Goal: Transaction & Acquisition: Purchase product/service

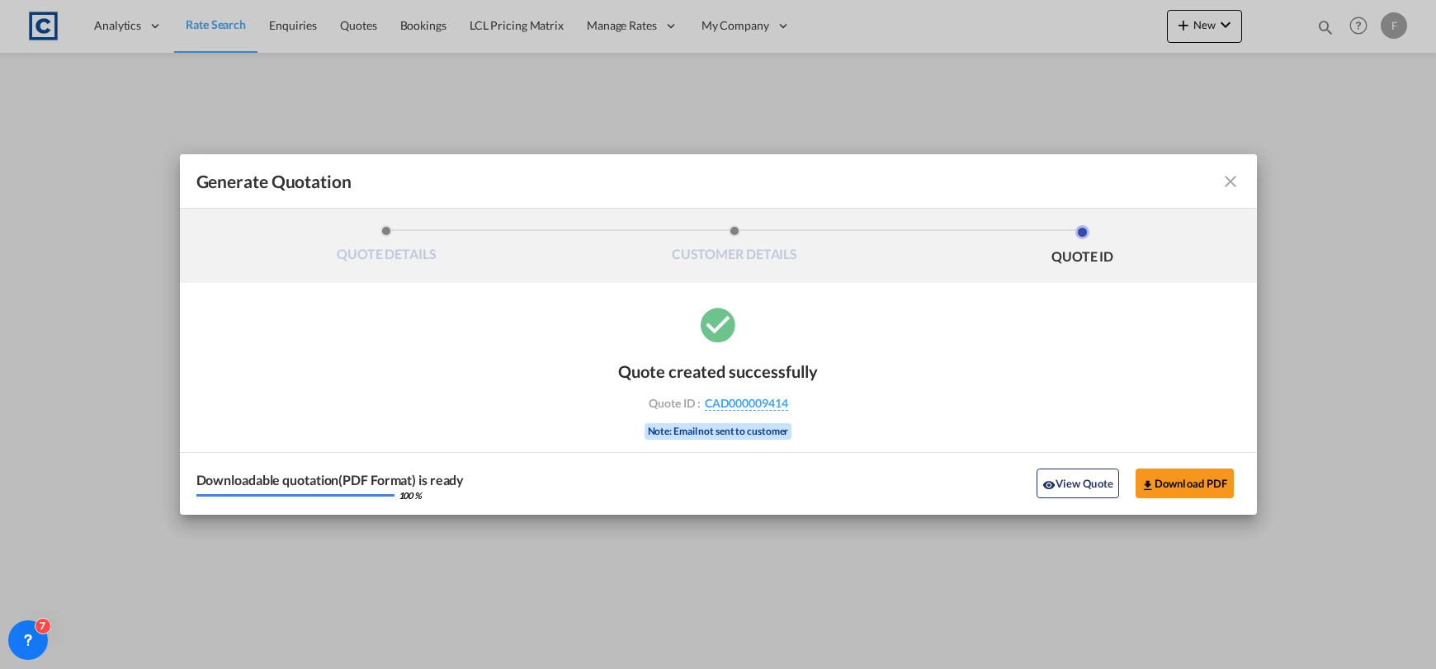
click at [1236, 176] on md-icon "icon-close fg-AAA8AD cursor m-0" at bounding box center [1231, 182] width 20 height 20
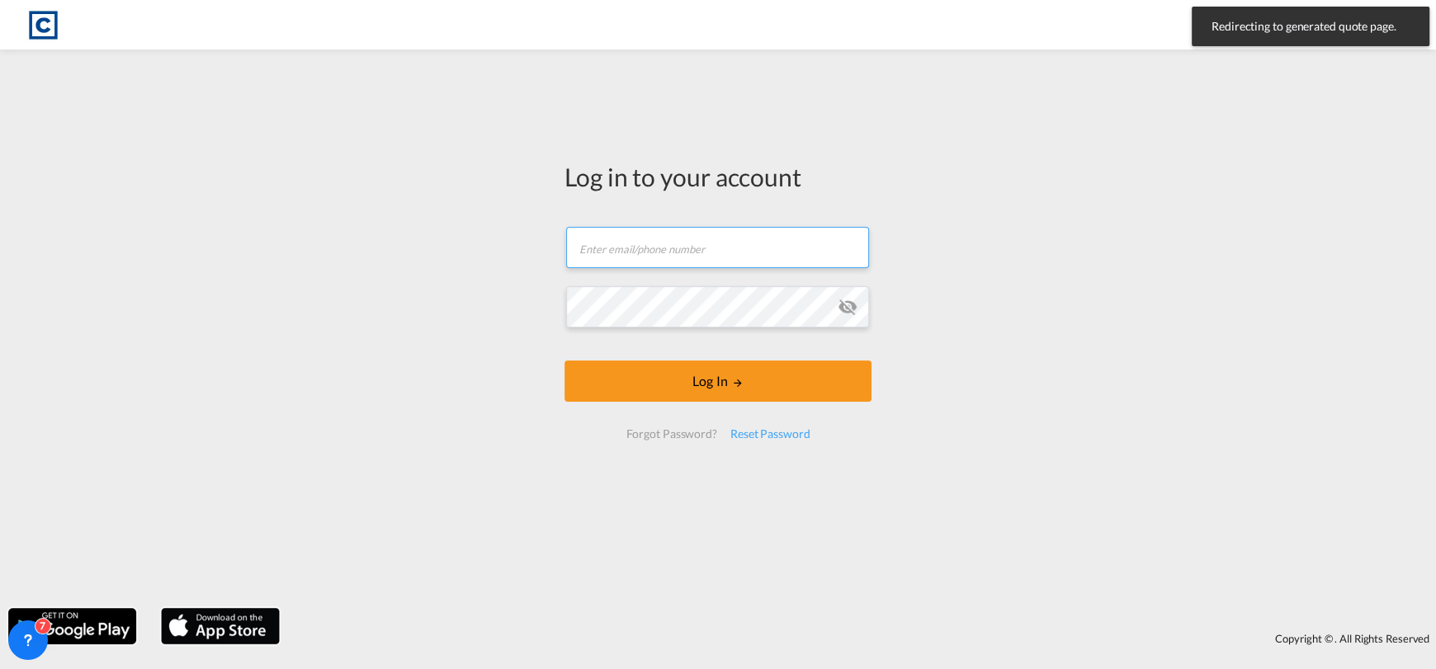
type input "[EMAIL_ADDRESS][DOMAIN_NAME]"
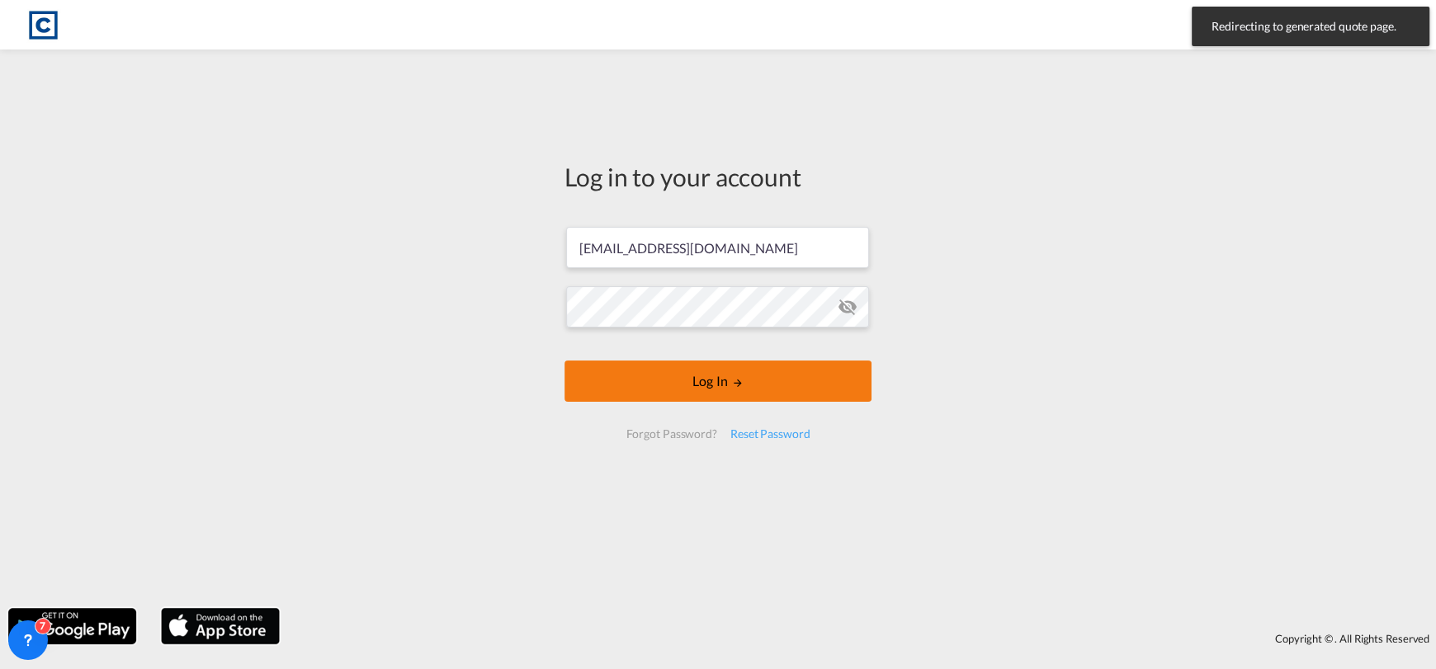
click at [690, 384] on button "Log In" at bounding box center [717, 381] width 307 height 41
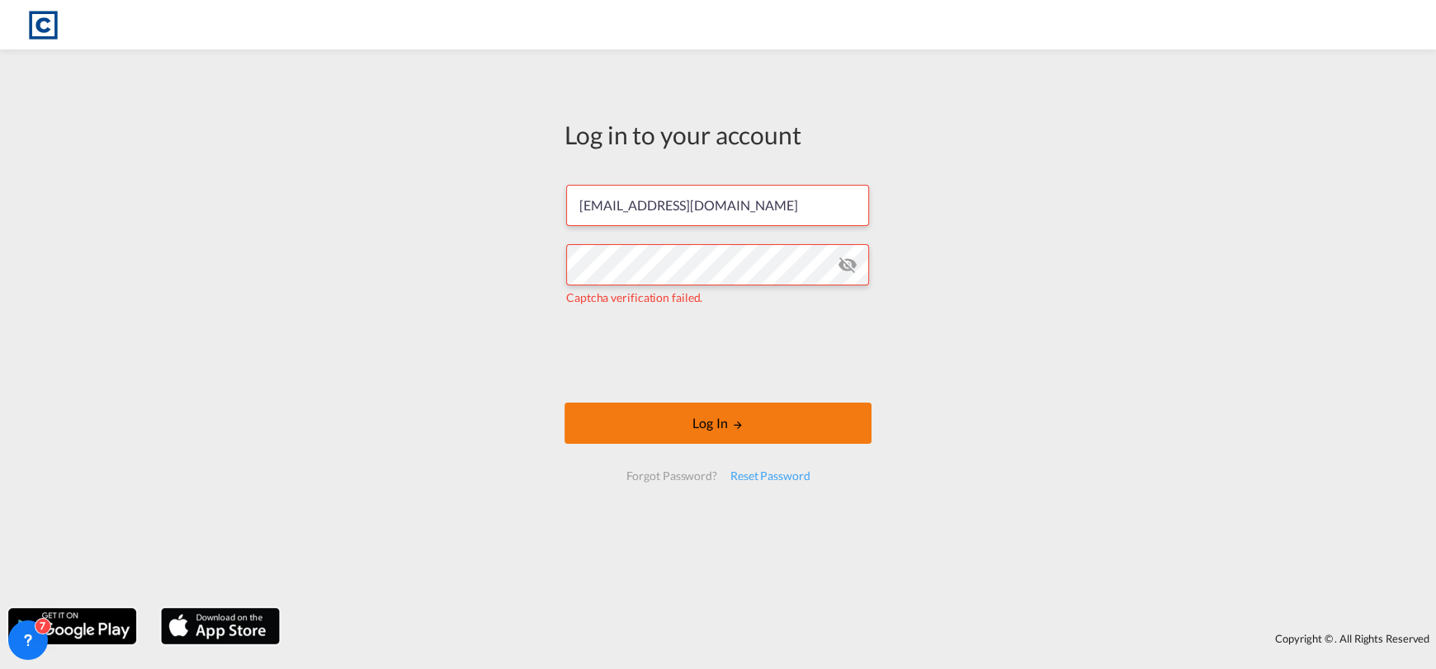
click at [665, 428] on button "Log In" at bounding box center [717, 423] width 307 height 41
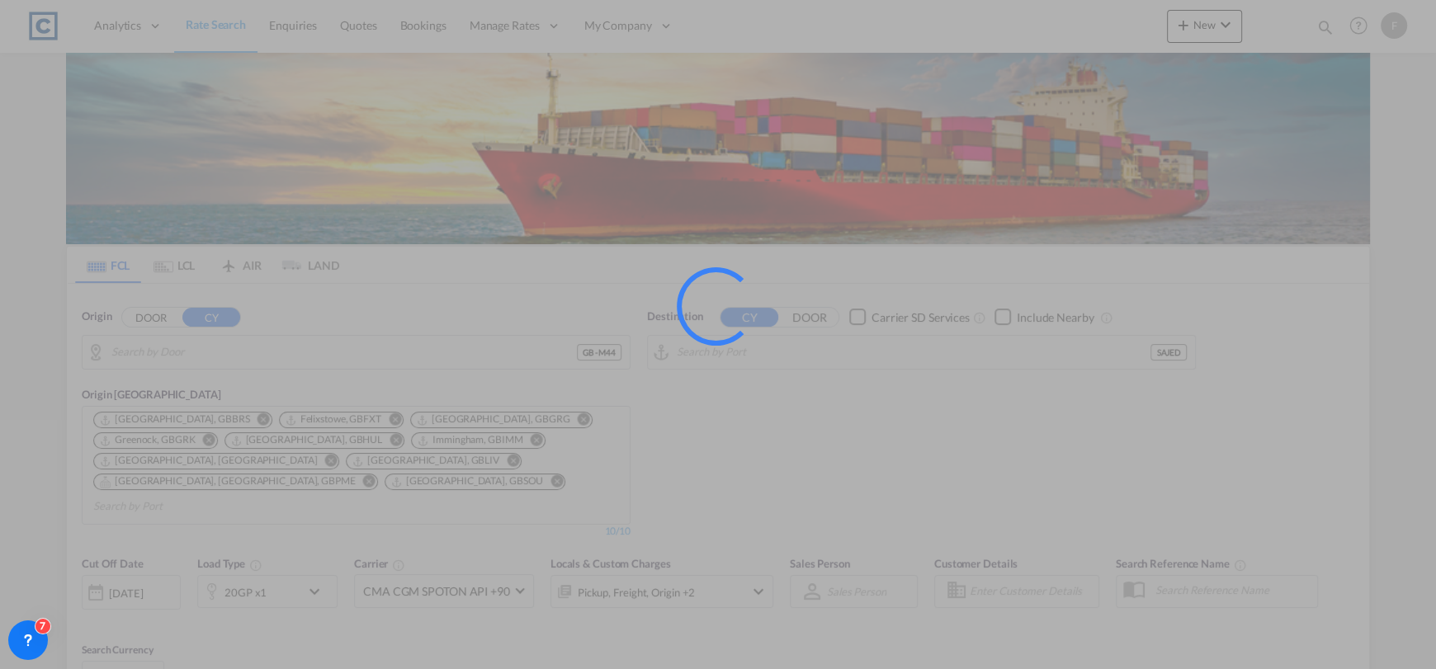
type input "GB-M44, [GEOGRAPHIC_DATA]"
type input "Jeddah, SAJED"
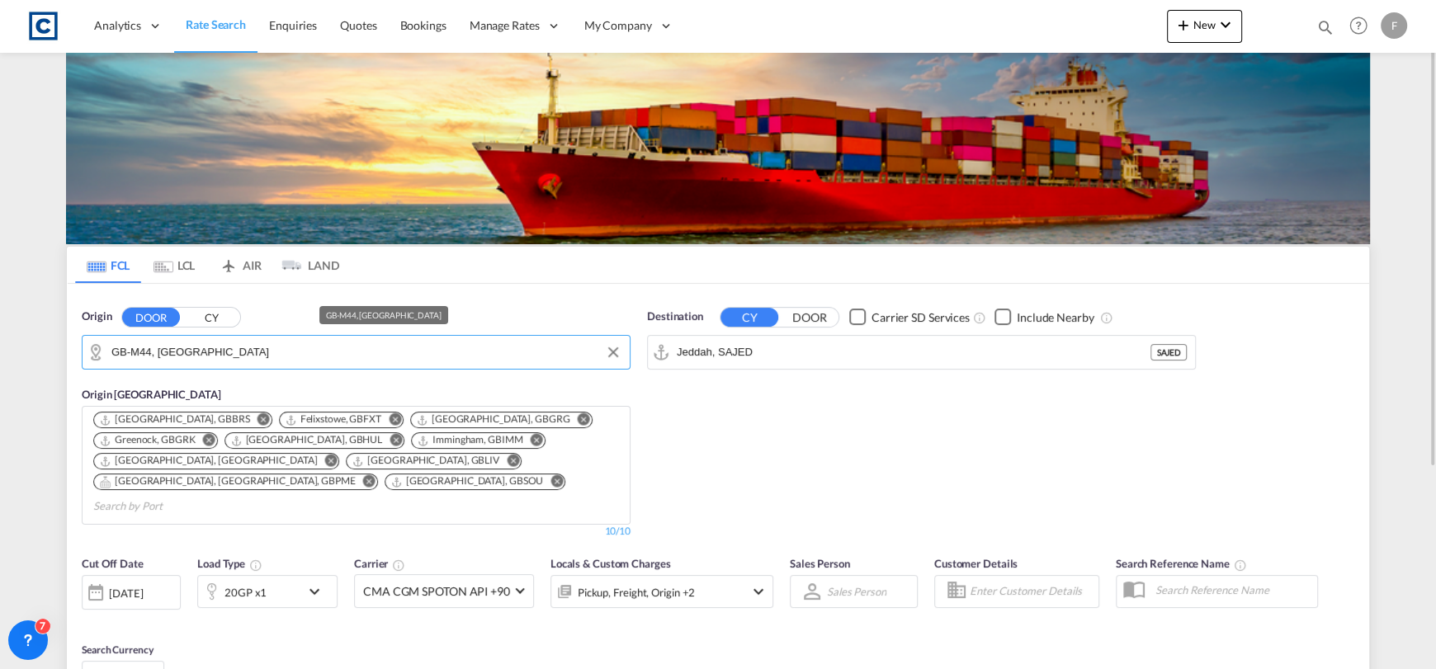
click at [396, 348] on input "GB-M44, [GEOGRAPHIC_DATA]" at bounding box center [366, 352] width 510 height 25
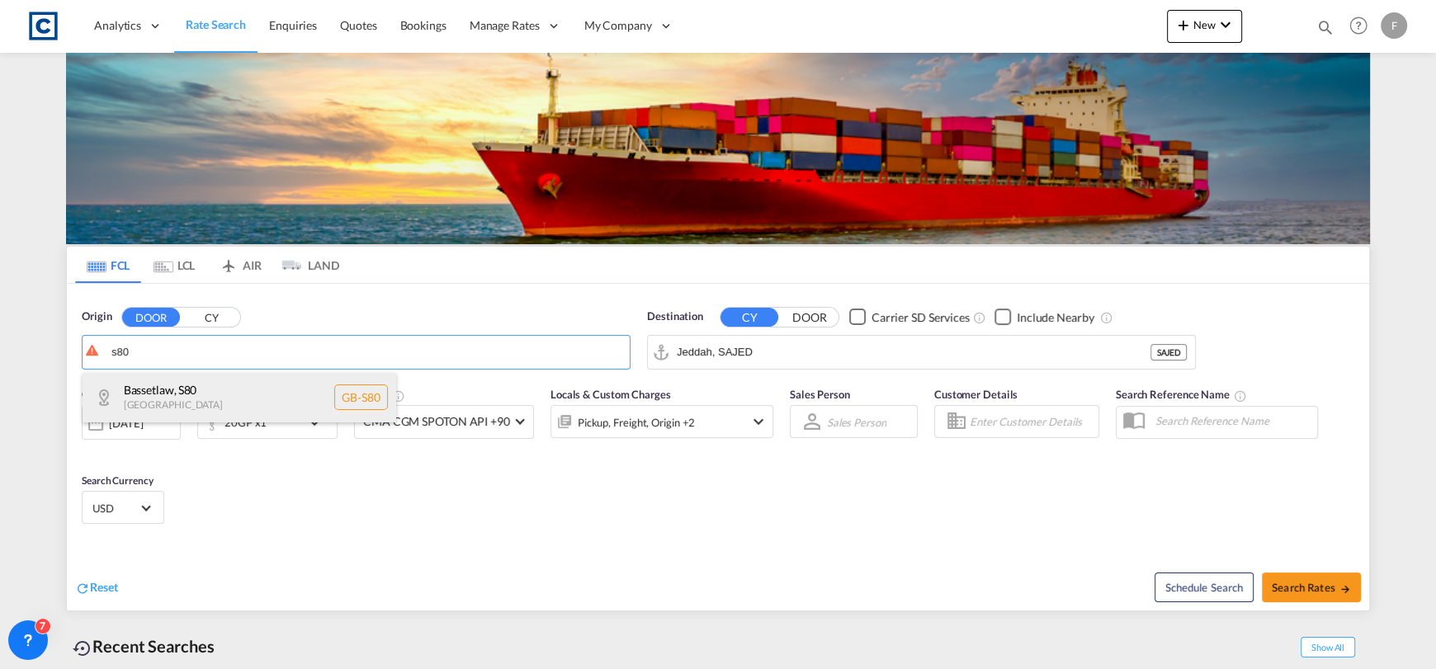
click at [346, 399] on div "Bassetlaw , S80 [GEOGRAPHIC_DATA] [GEOGRAPHIC_DATA]-S80" at bounding box center [240, 398] width 314 height 50
type input "GB-S80, Bassetlaw"
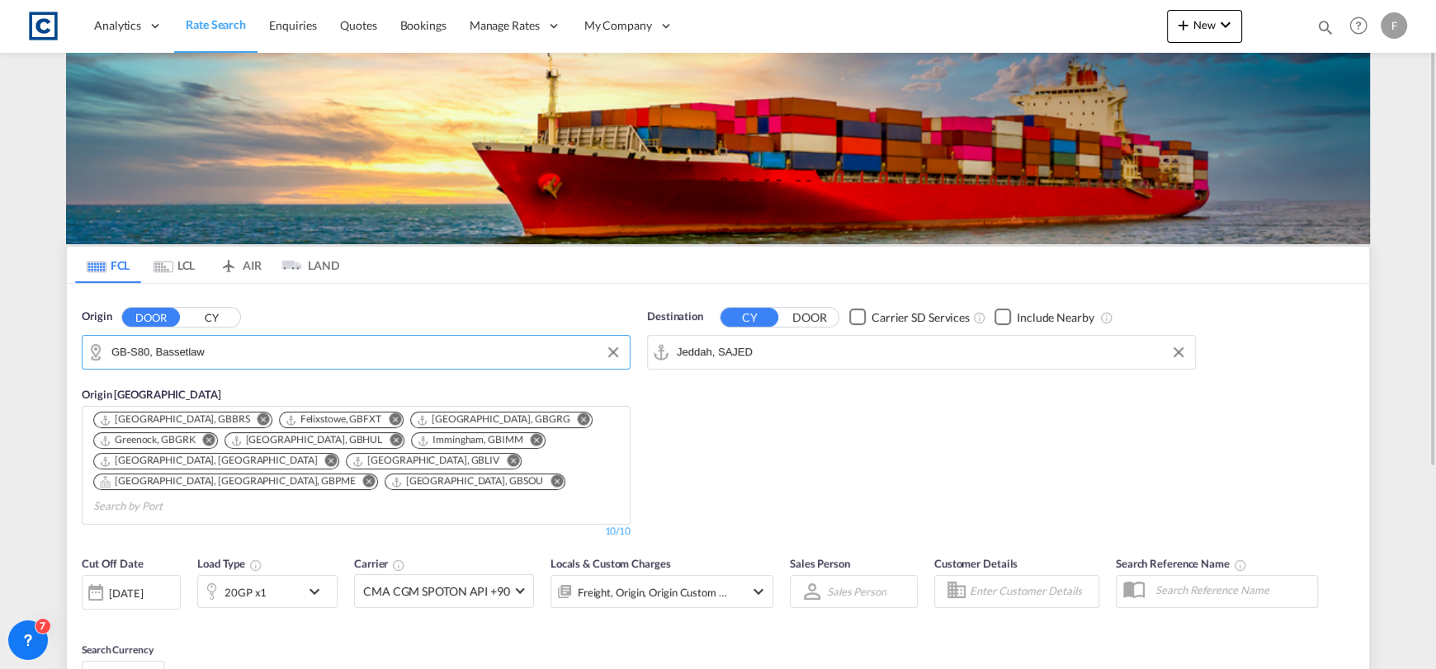
click at [809, 354] on input "Jeddah, SAJED" at bounding box center [932, 352] width 510 height 25
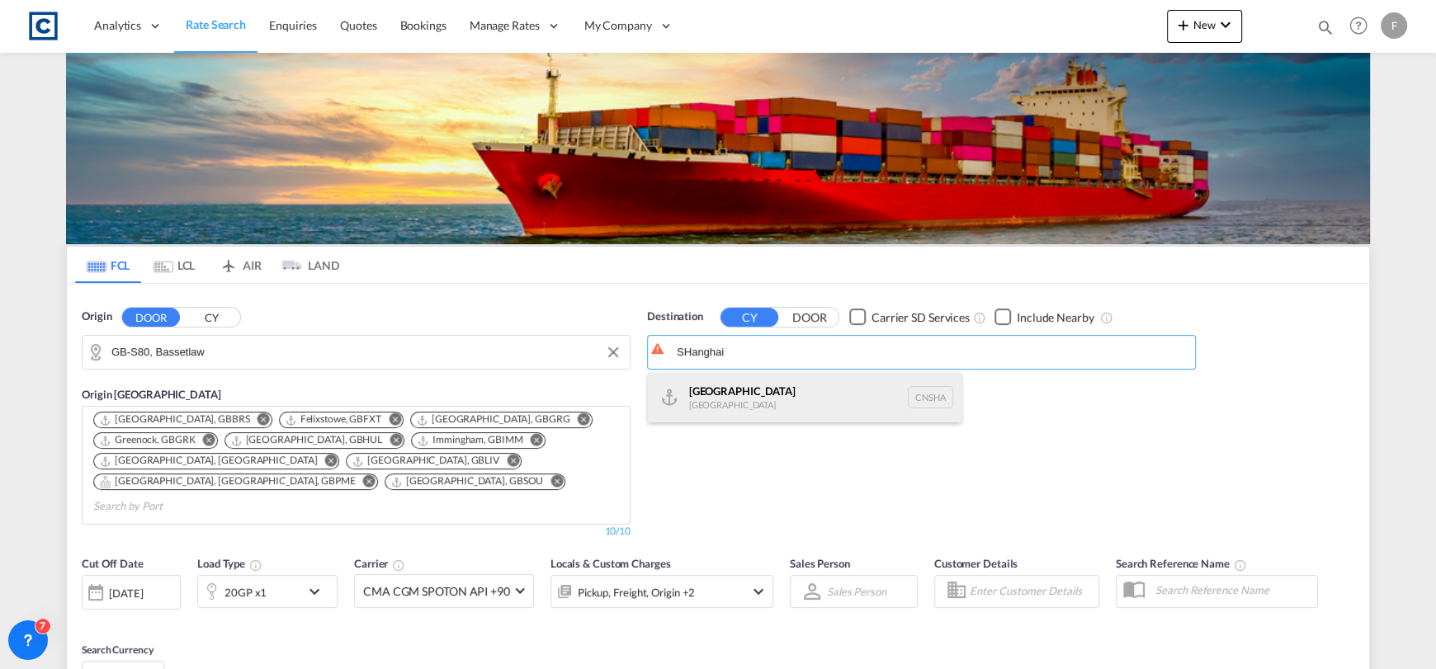
click at [800, 389] on div "Shanghai [GEOGRAPHIC_DATA] [GEOGRAPHIC_DATA]" at bounding box center [805, 398] width 314 height 50
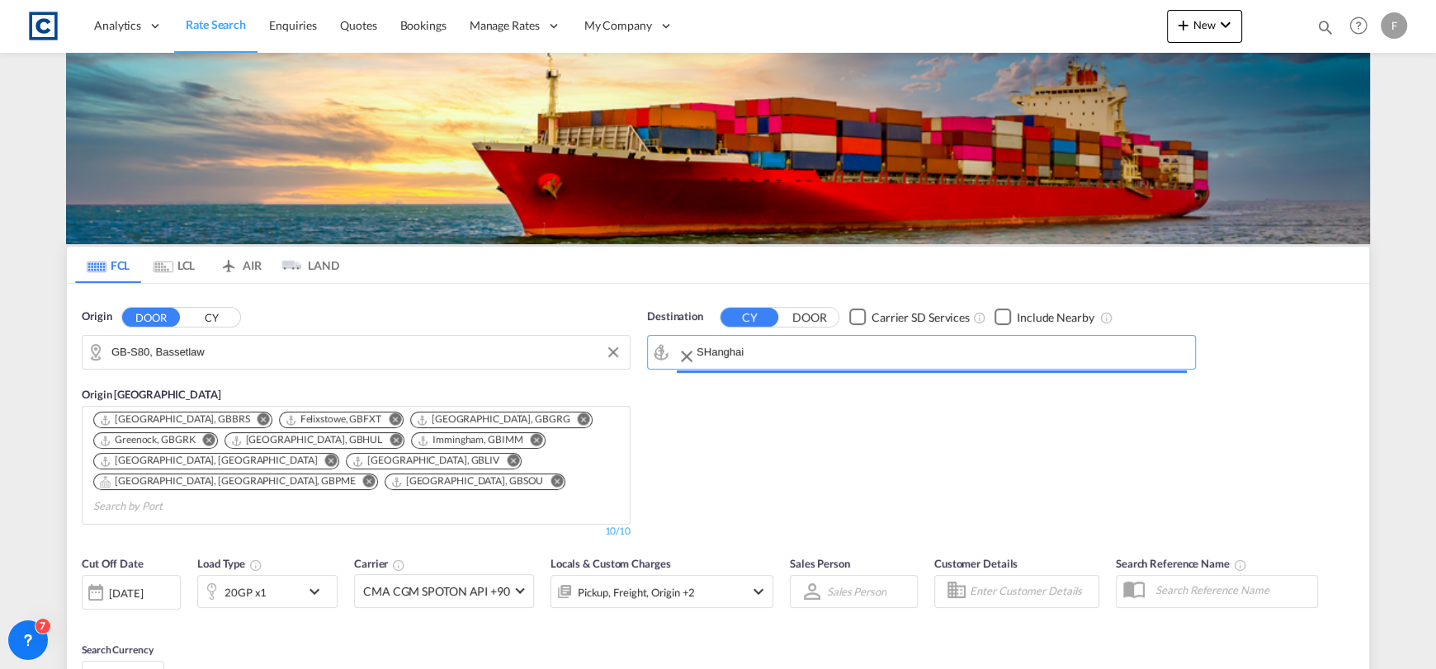
type input "[GEOGRAPHIC_DATA], [GEOGRAPHIC_DATA]"
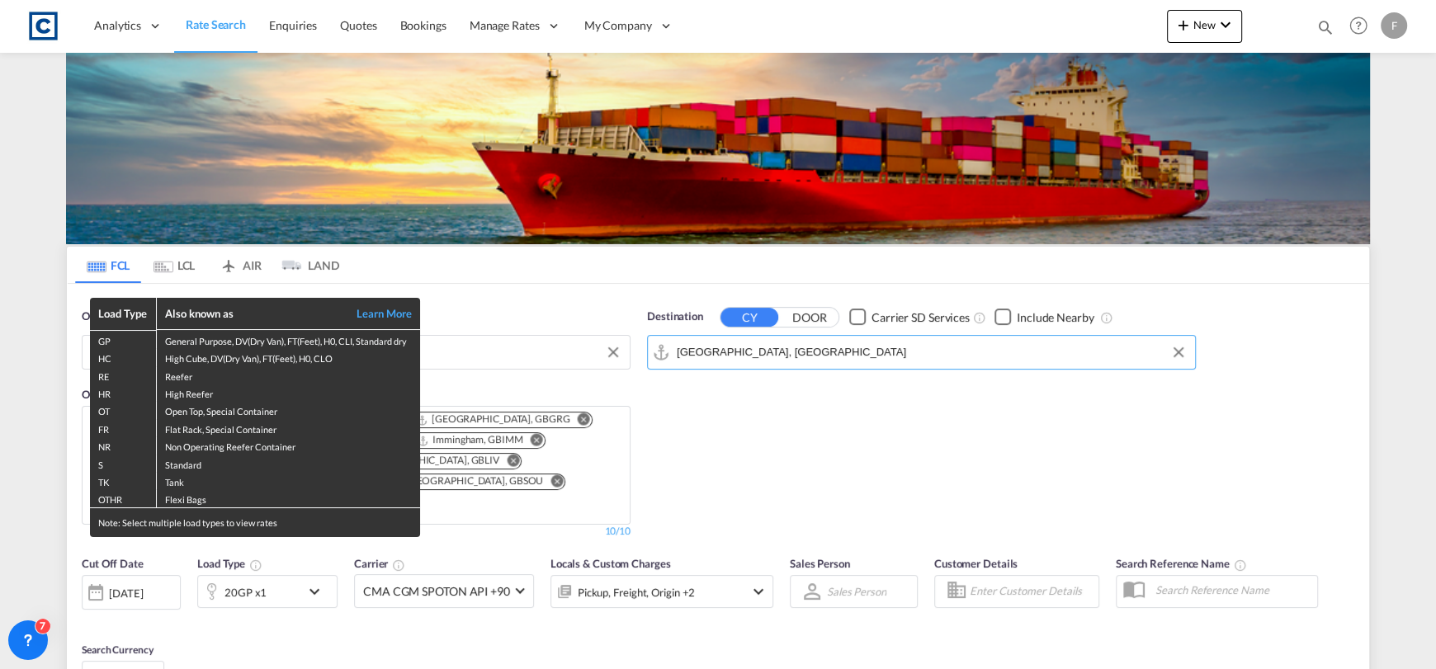
click at [239, 557] on div "Load Type Also known as Learn More GP General Purpose, DV(Dry Van), FT(Feet), H…" at bounding box center [718, 334] width 1436 height 669
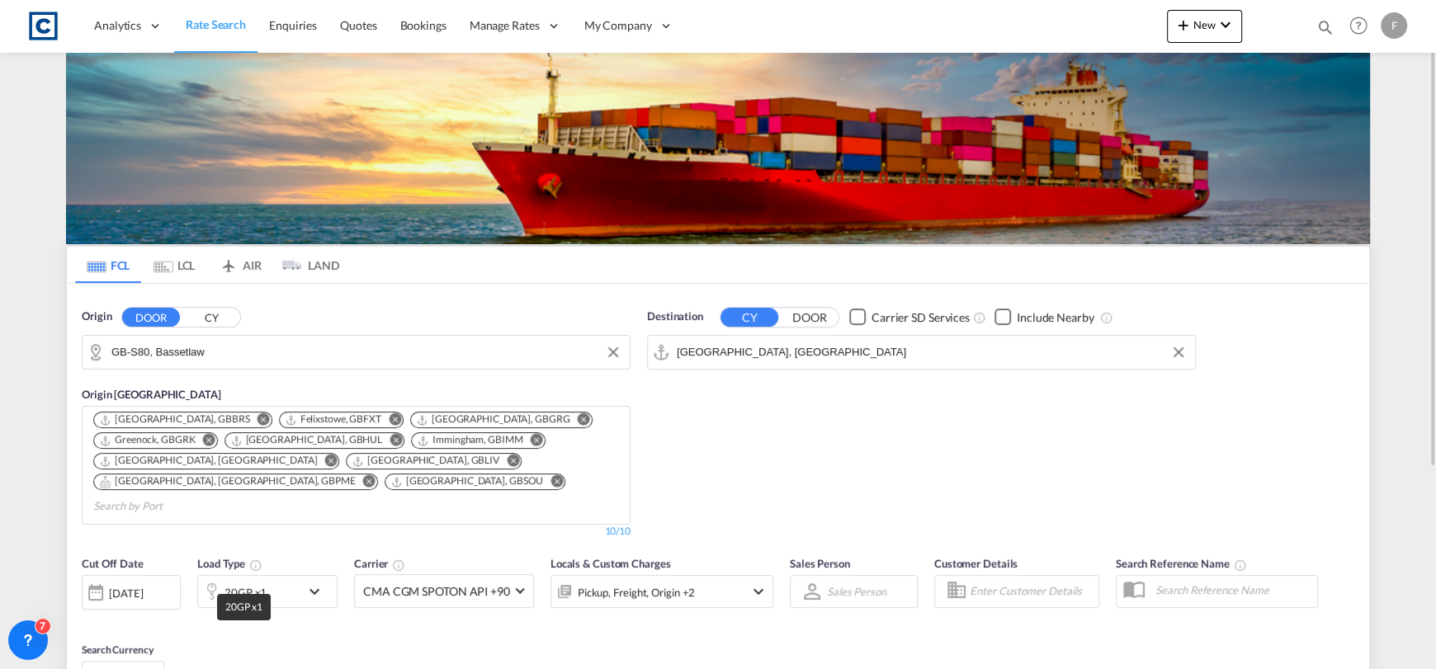
click at [245, 581] on div "20GP x1" at bounding box center [245, 592] width 42 height 23
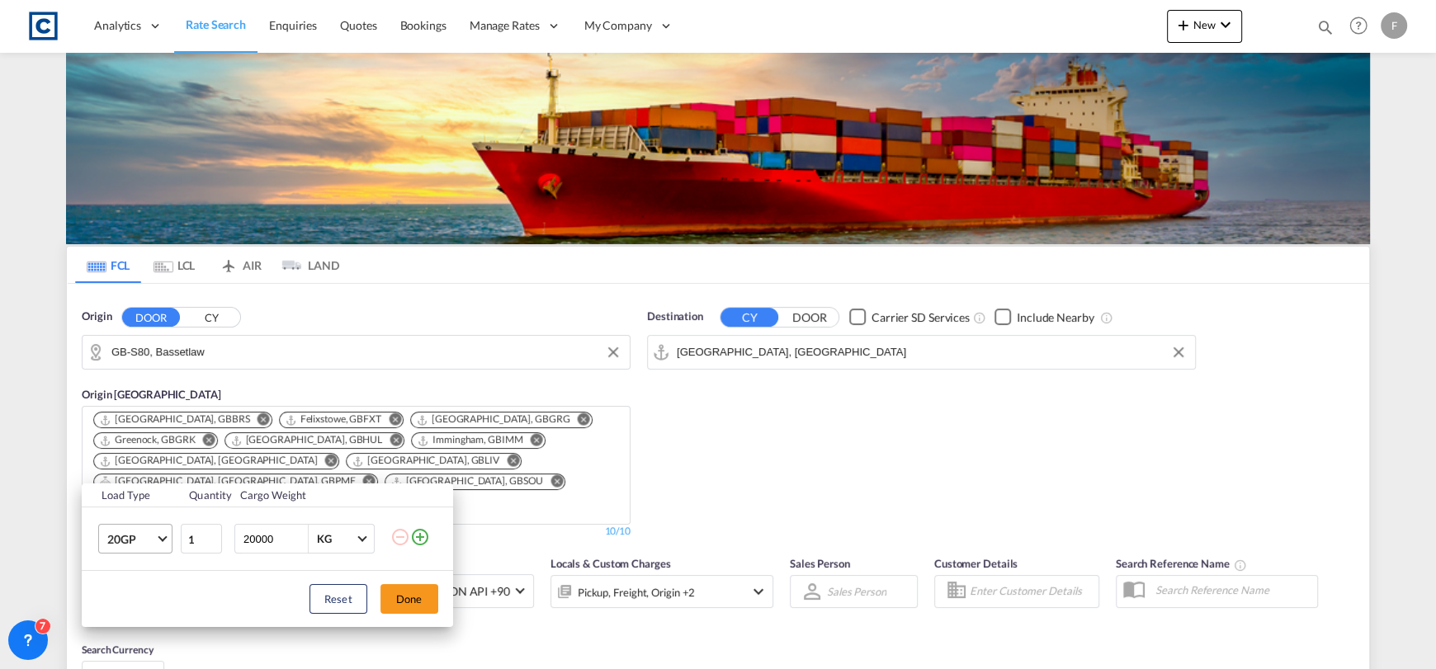
click at [132, 551] on md-select-value "20GP" at bounding box center [139, 539] width 66 height 28
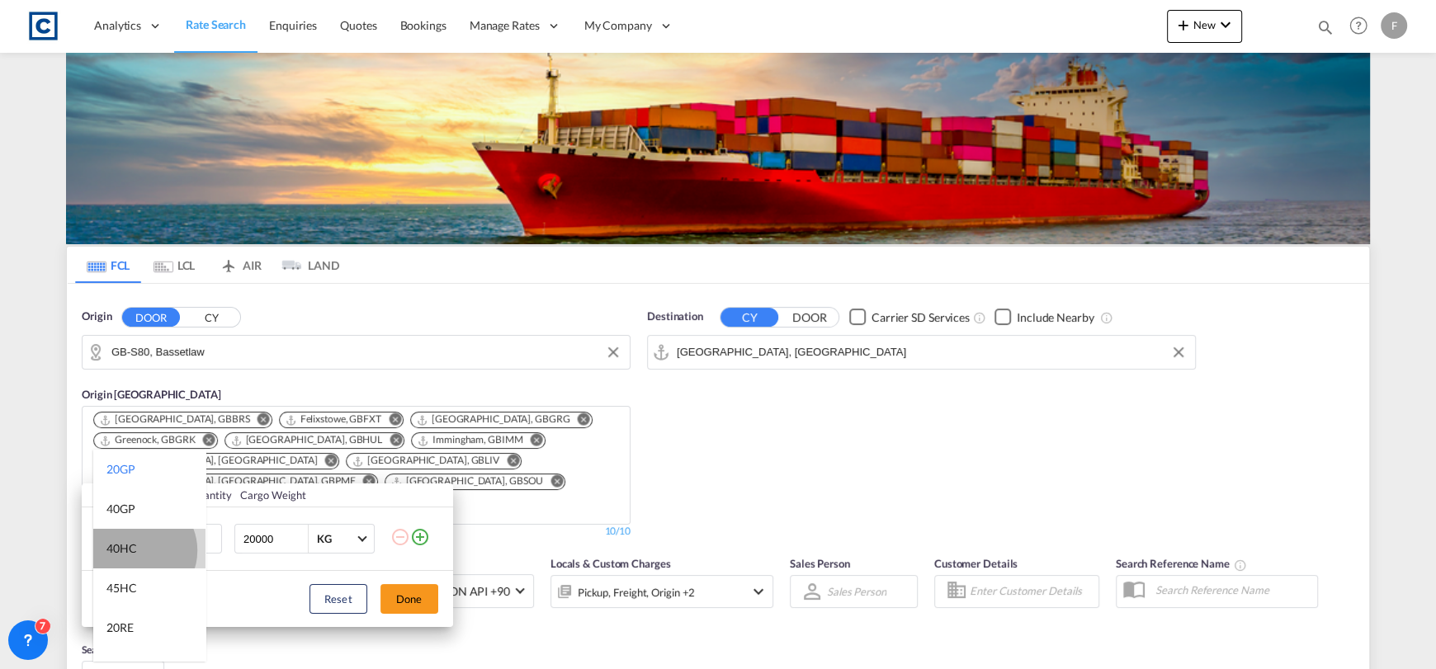
click at [136, 550] on md-option "40HC" at bounding box center [149, 549] width 112 height 40
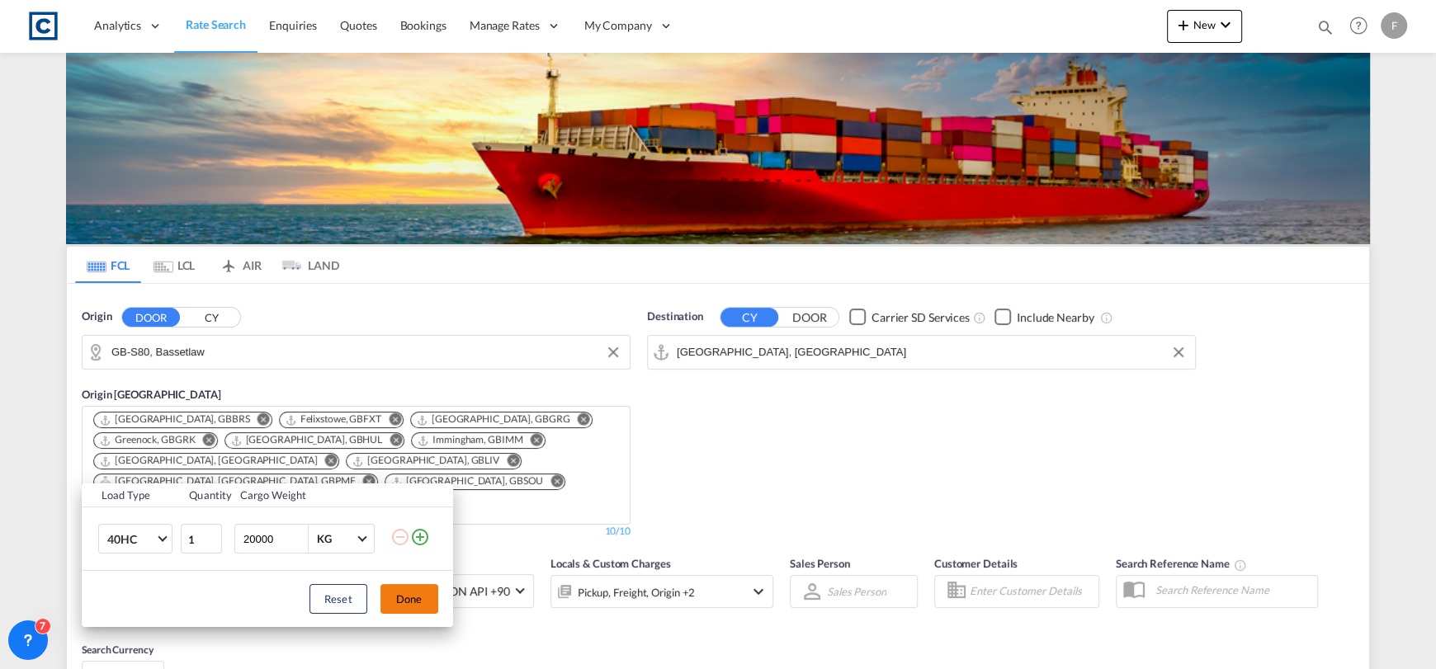
click at [410, 603] on button "Done" at bounding box center [409, 599] width 58 height 30
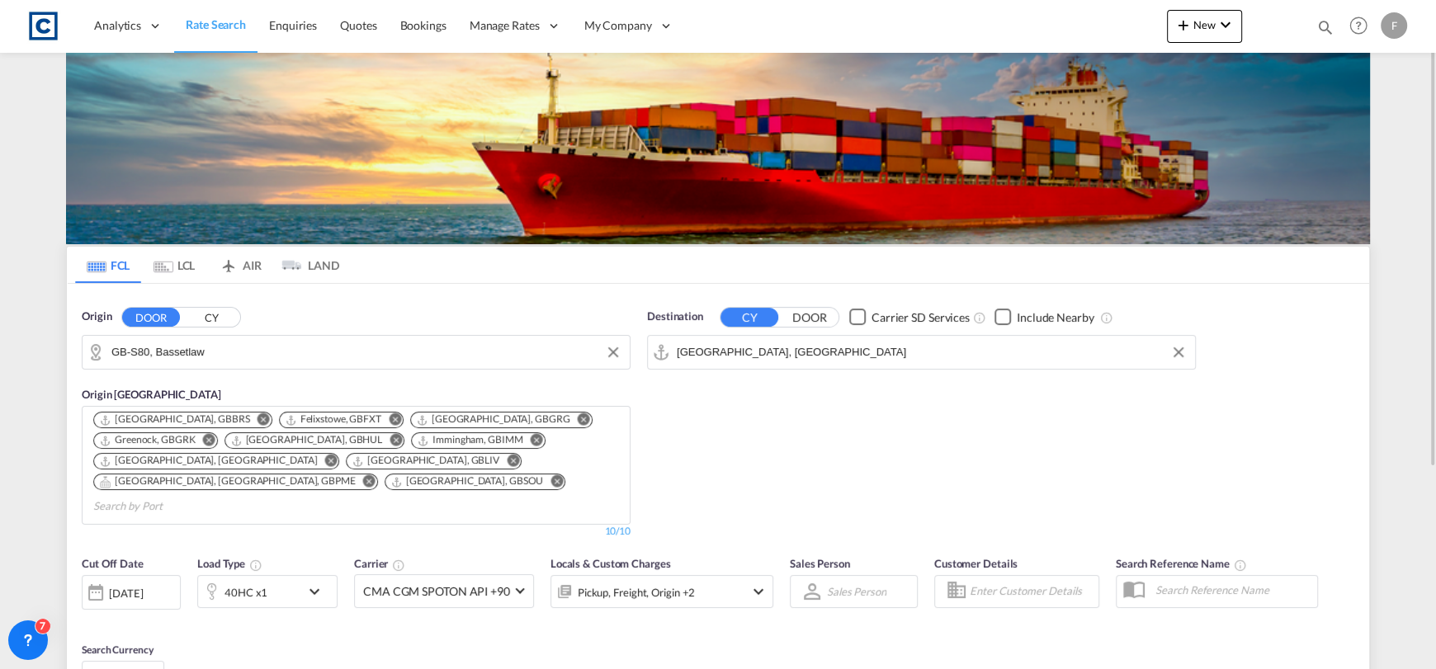
scroll to position [290, 0]
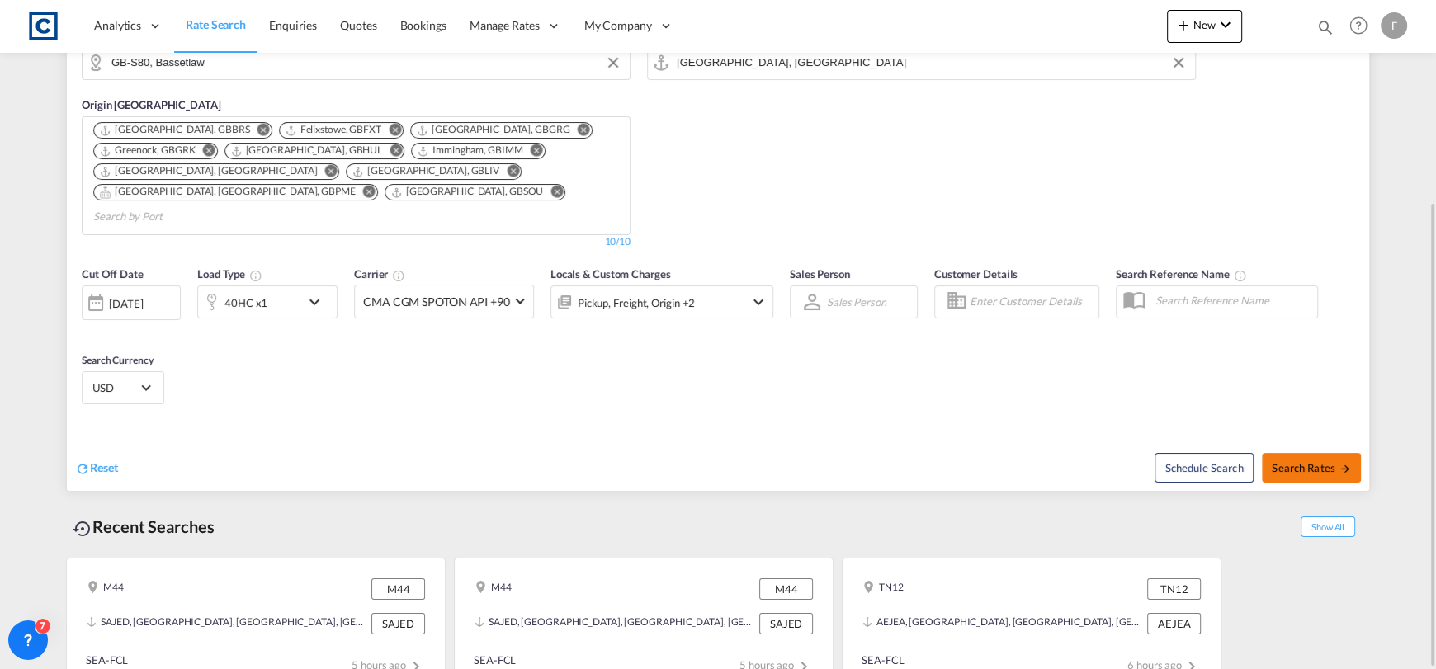
click at [1312, 461] on span "Search Rates" at bounding box center [1311, 467] width 79 height 13
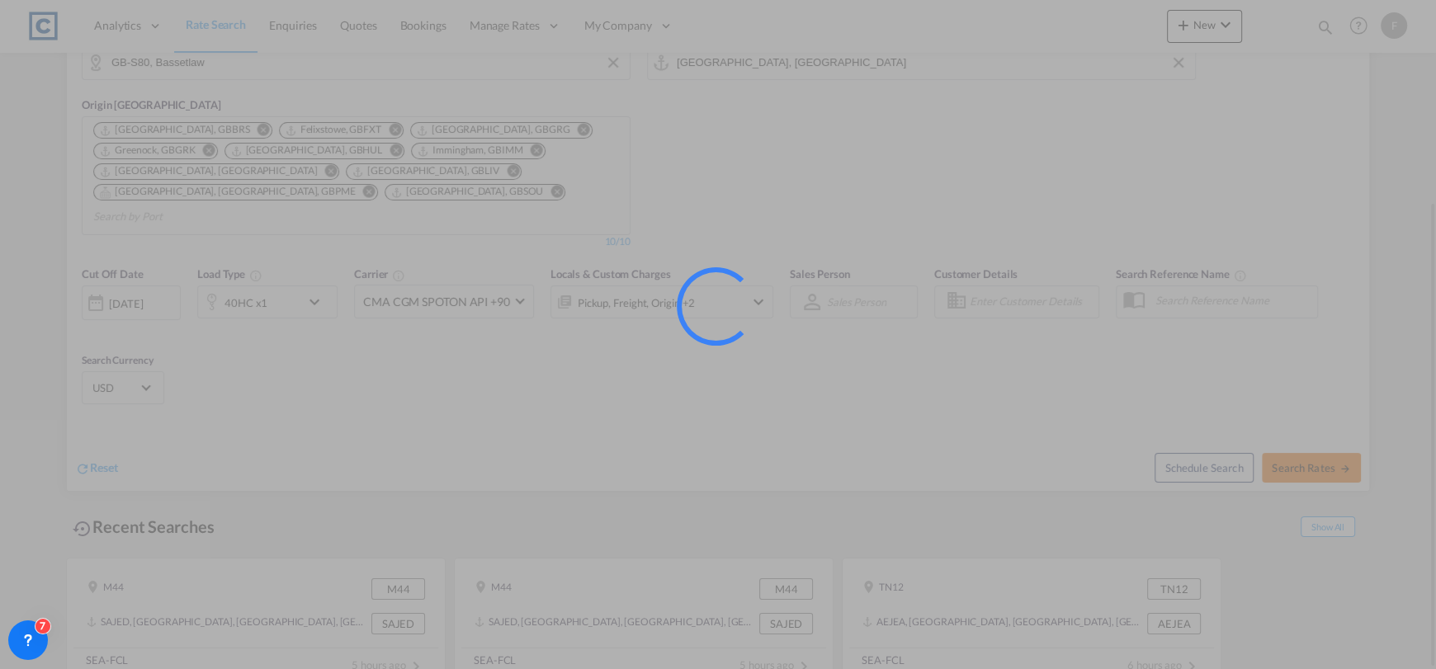
type input "S80 to CNSHA / [DATE]"
